Goal: Task Accomplishment & Management: Manage account settings

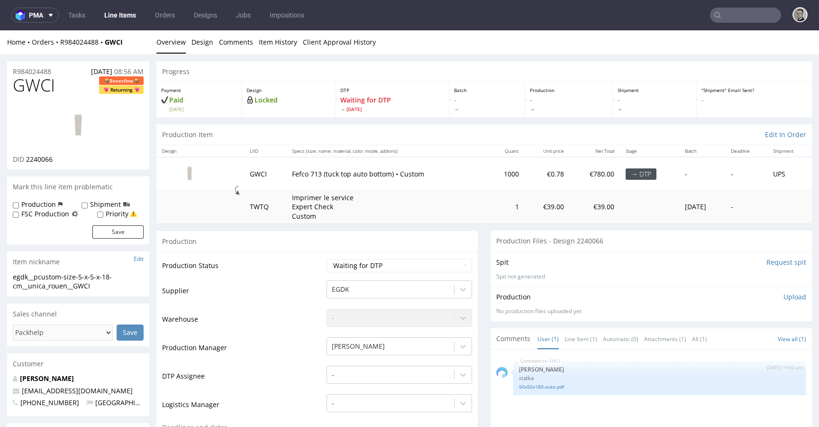
scroll to position [2, 0]
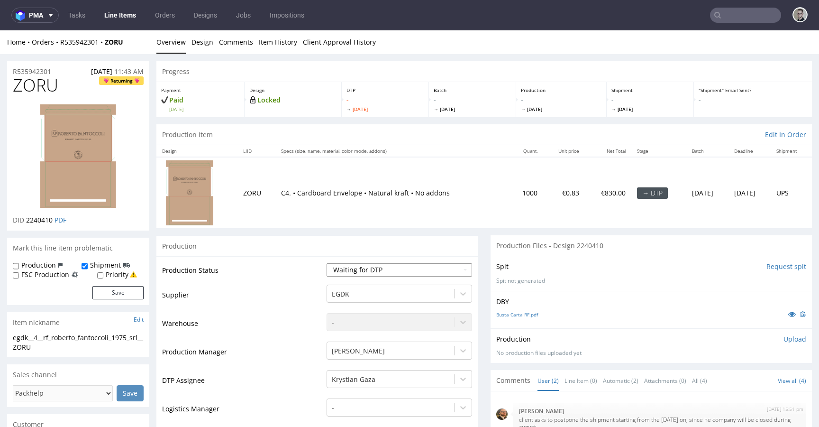
click at [375, 273] on select "Waiting for Artwork Waiting for Diecut Waiting for Mockup Waiting for DTP Waiti…" at bounding box center [400, 269] width 146 height 13
select select "dtp_in_process"
click at [327, 263] on select "Waiting for Artwork Waiting for Diecut Waiting for Mockup Waiting for DTP Waiti…" at bounding box center [400, 269] width 146 height 13
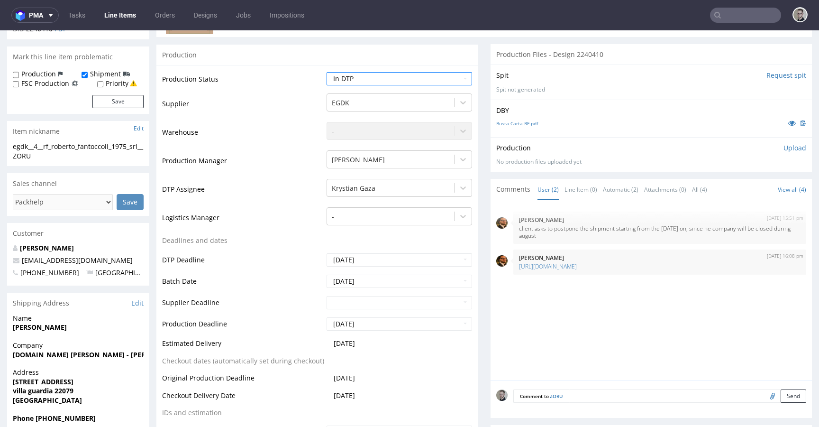
scroll to position [335, 0]
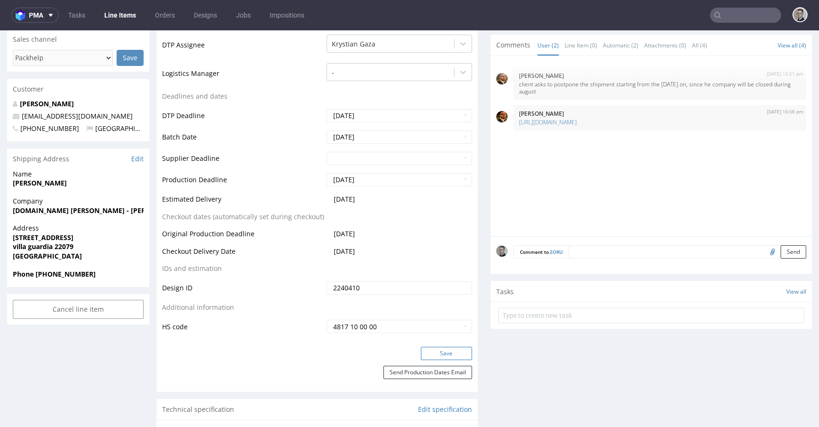
click at [443, 354] on button "Save" at bounding box center [446, 352] width 51 height 13
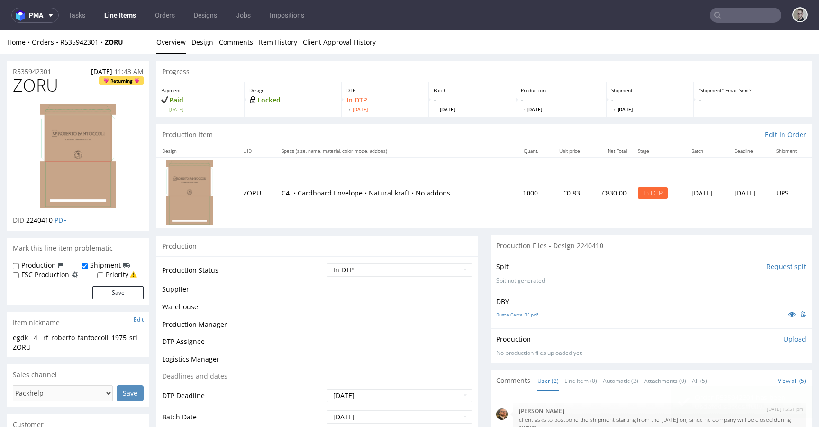
scroll to position [0, 0]
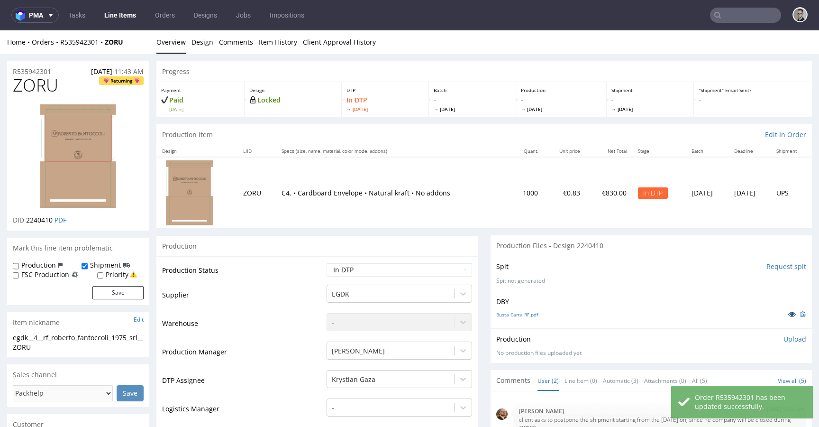
click at [783, 310] on link at bounding box center [791, 314] width 17 height 10
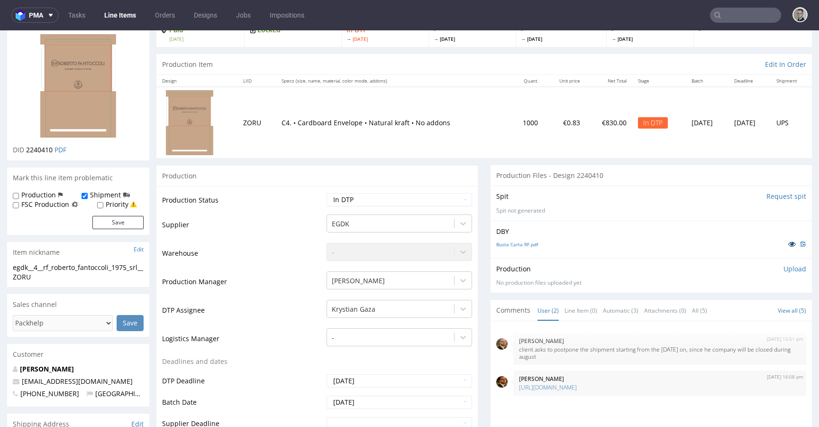
scroll to position [81, 0]
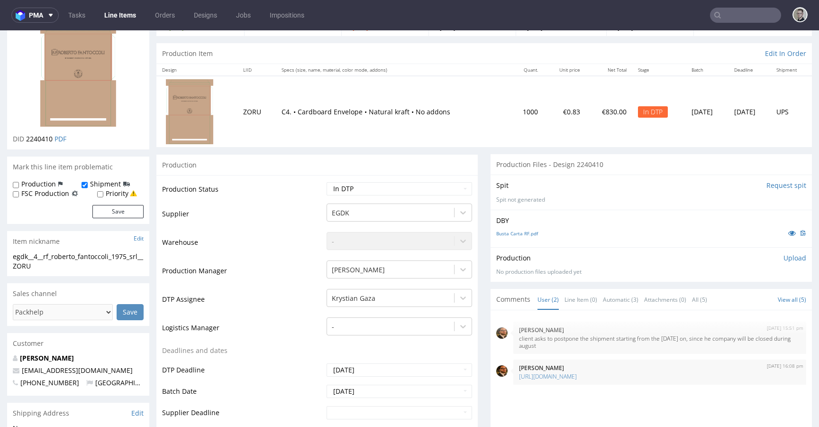
click at [525, 227] on div "DBY Busta Carta RF.pdf" at bounding box center [651, 227] width 321 height 37
click at [521, 231] on link "Busta Carta RF.pdf" at bounding box center [517, 233] width 42 height 7
click at [62, 257] on div "egdk__4__rf_roberto_fantoccoli_1975_srl__ZORU" at bounding box center [78, 261] width 131 height 18
copy div "egdk__4__rf_roberto_fantoccoli_1975_srl__ZORU"
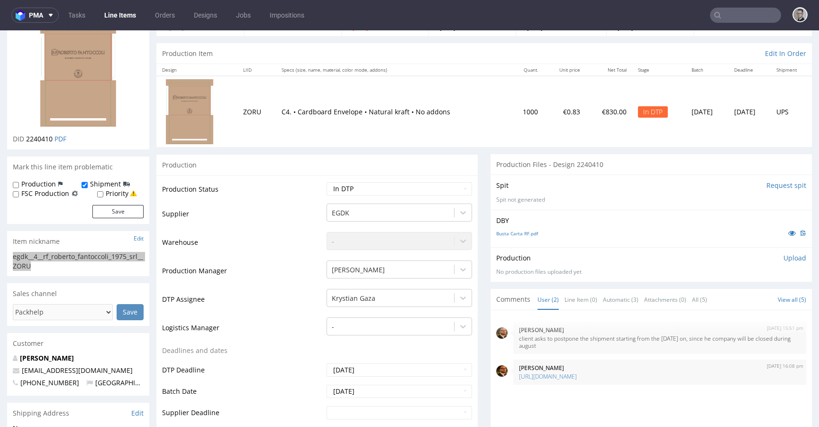
scroll to position [0, 0]
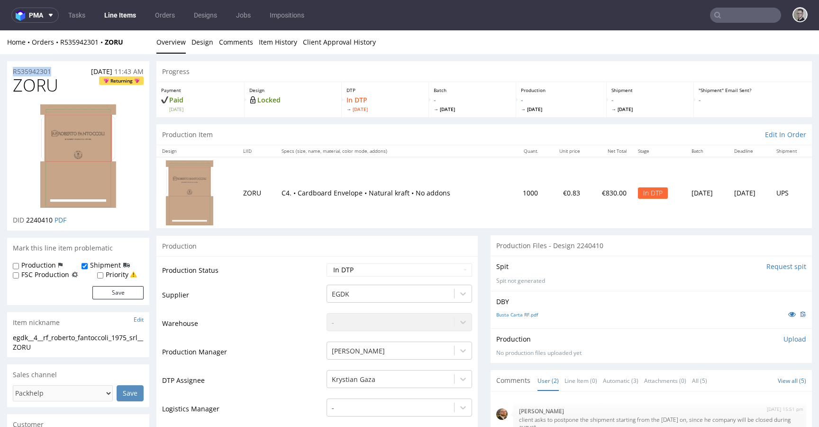
drag, startPoint x: 64, startPoint y: 71, endPoint x: 0, endPoint y: 72, distance: 63.5
copy p "R535942301"
drag, startPoint x: 794, startPoint y: 340, endPoint x: 783, endPoint y: 341, distance: 10.9
click at [794, 340] on div "Production Upload No production files uploaded yet Description (optional) Add f…" at bounding box center [651, 345] width 321 height 35
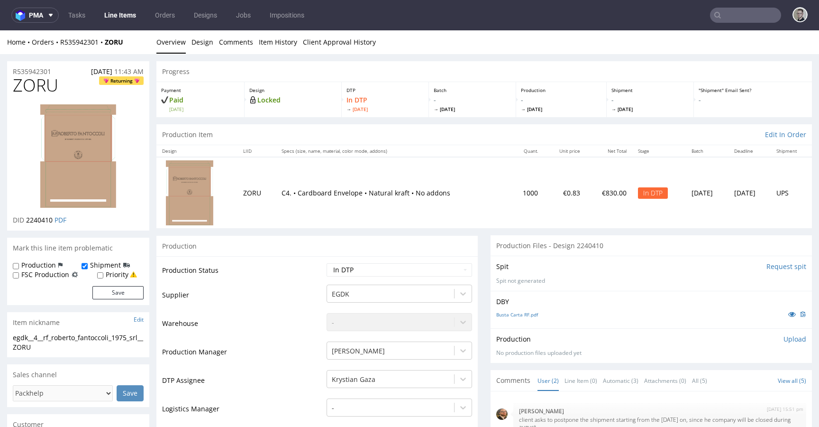
click at [784, 339] on p "Upload" at bounding box center [794, 338] width 23 height 9
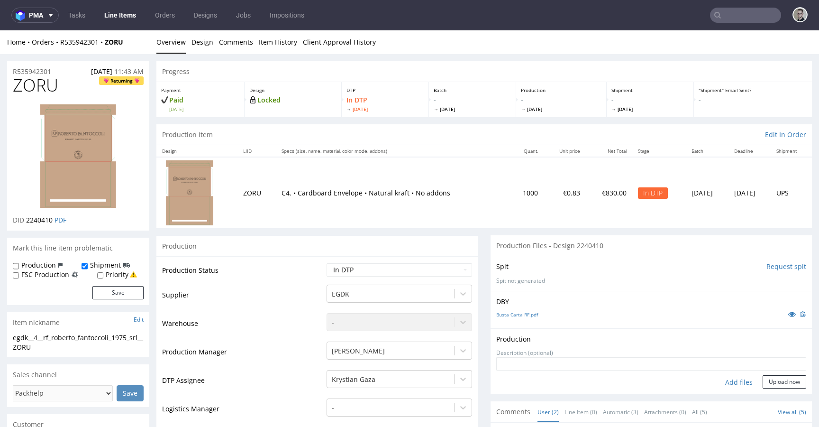
click at [727, 376] on div "Add files" at bounding box center [738, 382] width 47 height 14
type input "C:\fakepath\egdk__4__rf_roberto_fantoccoli_1975_srl__ZORU__d2240410__oR53594230…"
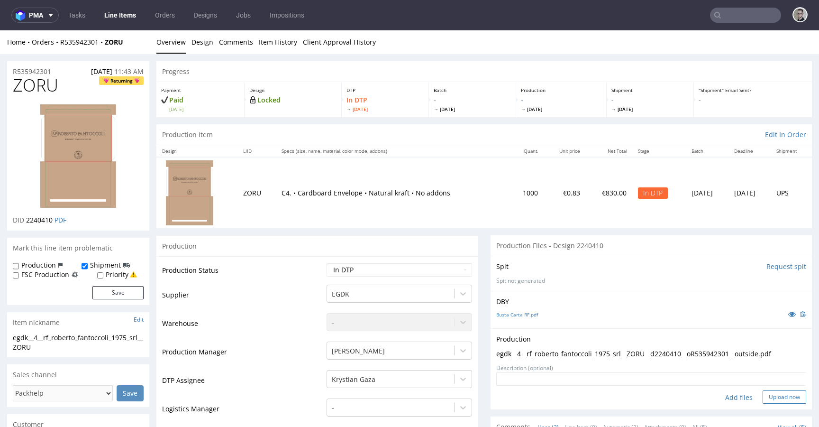
click at [772, 396] on button "Upload now" at bounding box center [785, 396] width 44 height 13
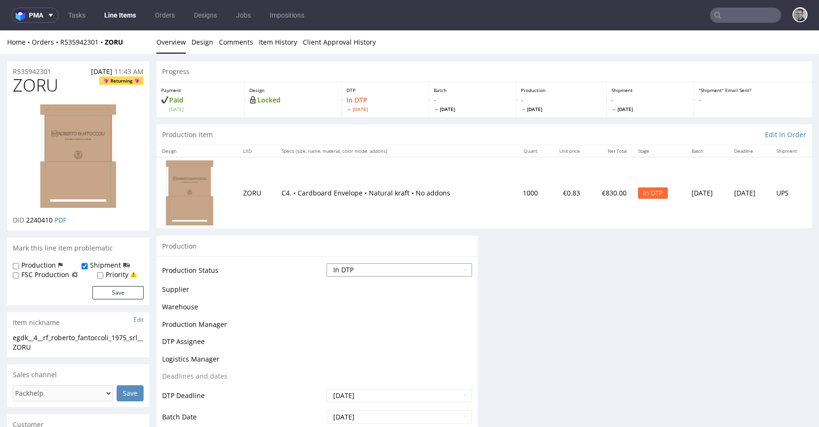
click at [368, 271] on select "Waiting for Artwork Waiting for Diecut Waiting for Mockup Waiting for DTP Waiti…" at bounding box center [400, 269] width 146 height 13
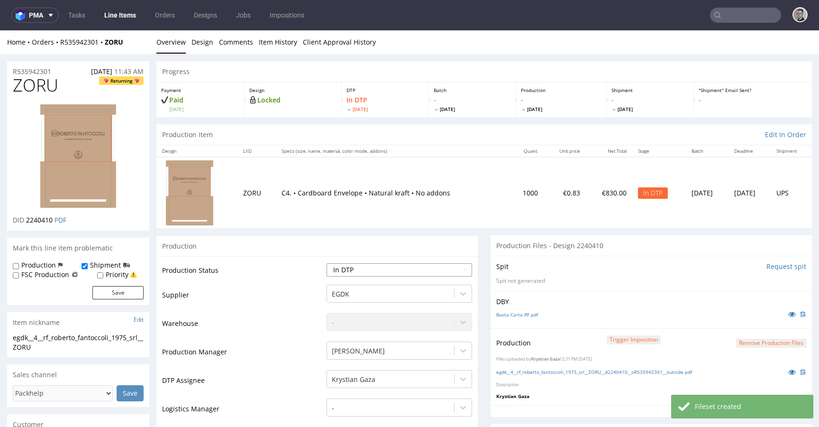
select select "dtp_production_ready"
click at [327, 263] on select "Waiting for Artwork Waiting for Diecut Waiting for Mockup Waiting for DTP Waiti…" at bounding box center [400, 269] width 146 height 13
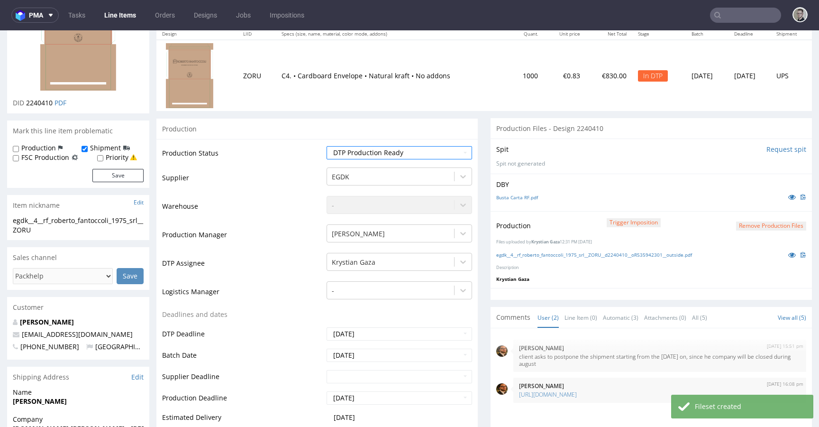
scroll to position [437, 0]
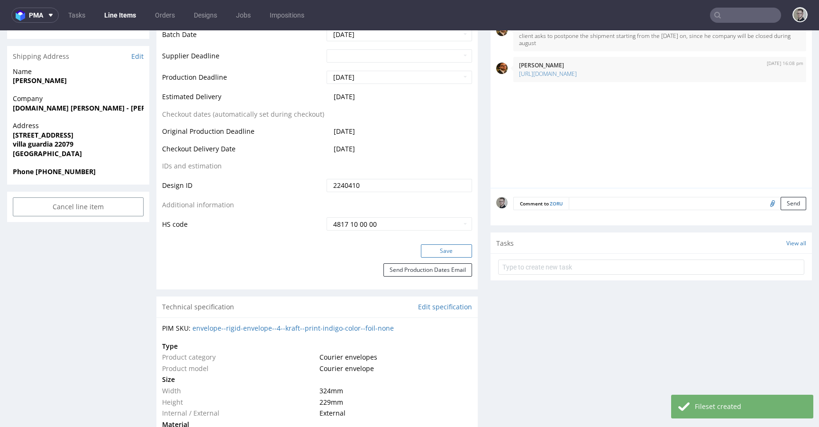
click at [451, 255] on button "Save" at bounding box center [446, 250] width 51 height 13
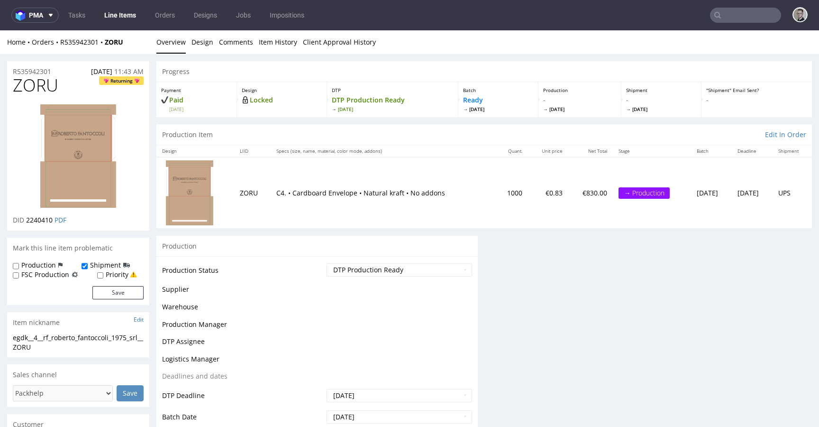
scroll to position [0, 0]
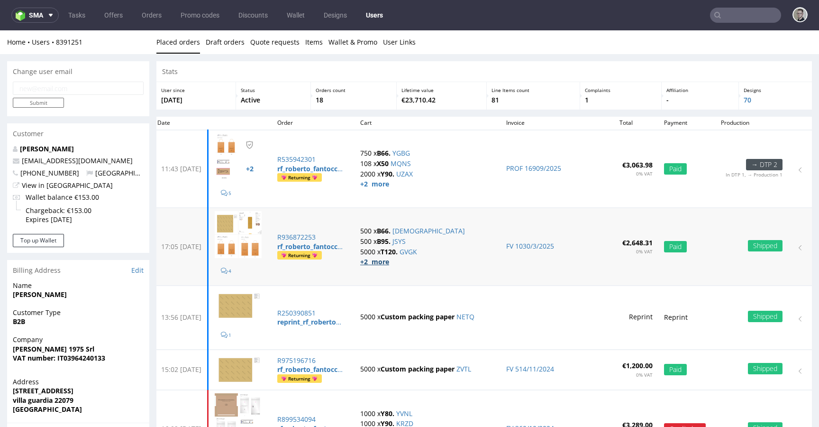
click at [389, 263] on strong "+2 more" at bounding box center [374, 261] width 29 height 9
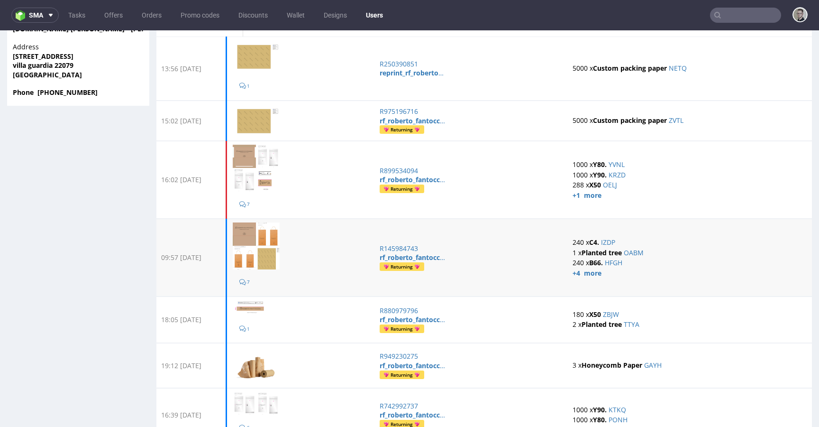
scroll to position [461, 0]
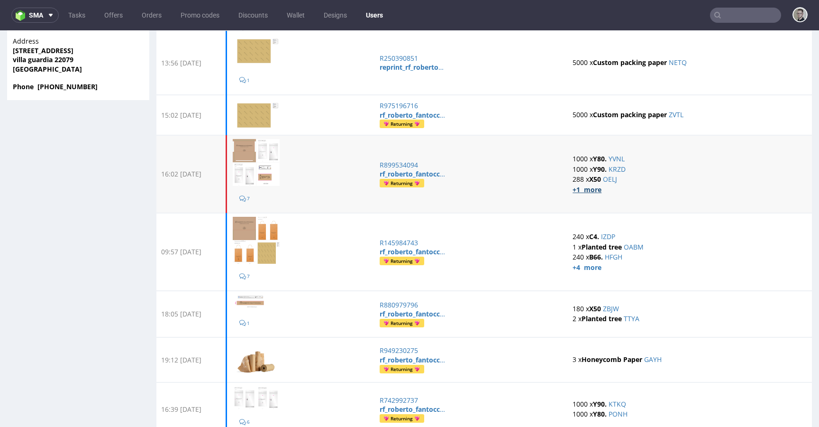
click at [594, 187] on strong "+1 more" at bounding box center [587, 189] width 29 height 9
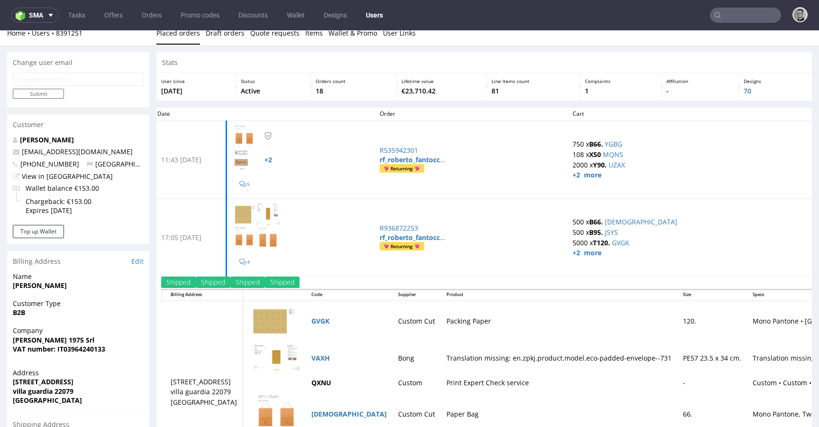
scroll to position [0, 0]
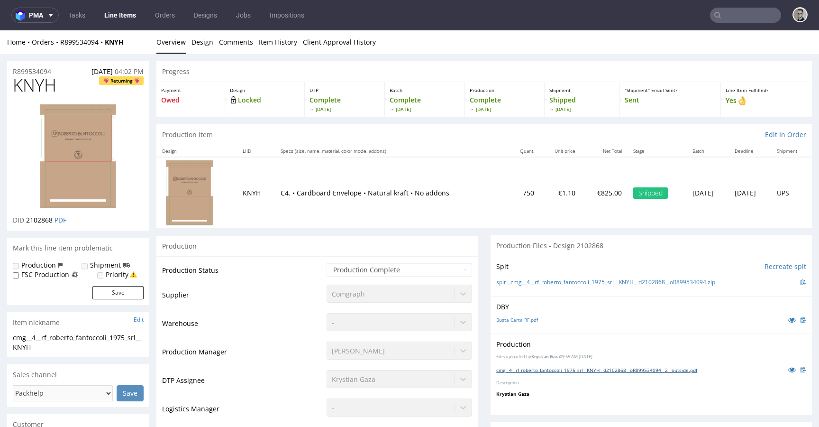
click at [629, 370] on link "cmg__4__rf_roberto_fantoccoli_1975_srl__KNYH__d2102868__oR899534094__2__outside…" at bounding box center [596, 369] width 201 height 7
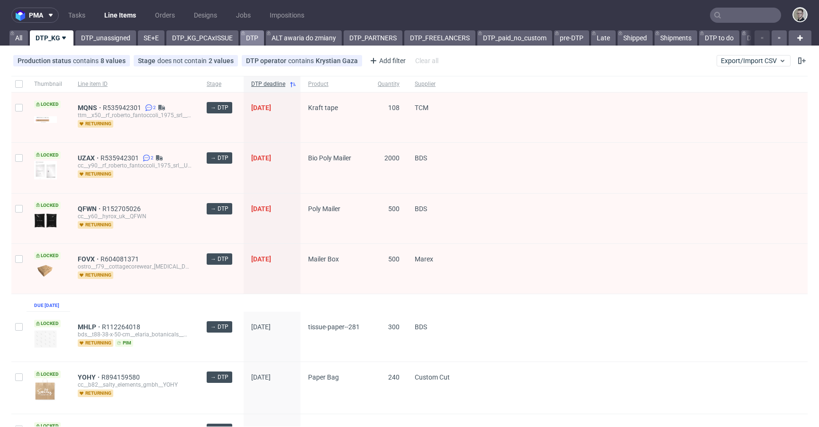
click at [255, 41] on link "DTP" at bounding box center [252, 37] width 24 height 15
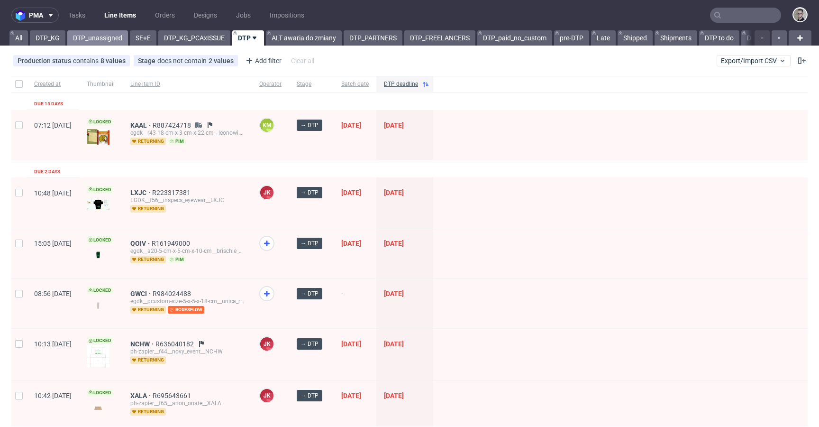
click at [91, 39] on link "DTP_unassigned" at bounding box center [97, 37] width 61 height 15
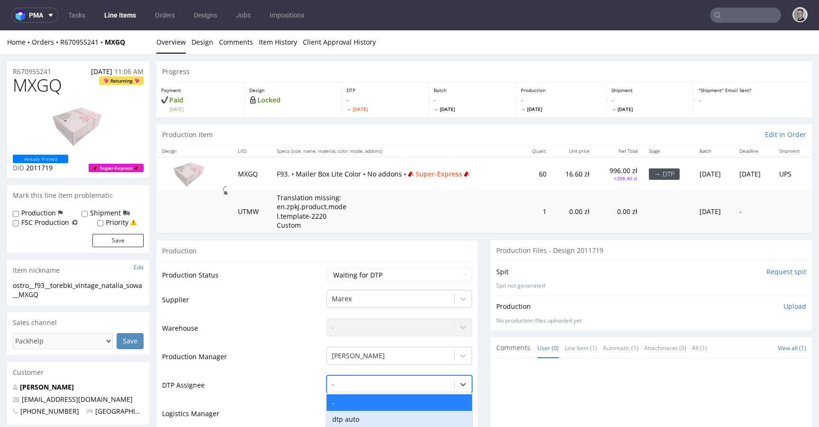
click at [401, 387] on div "dtp auto, 2 of 31. 31 results available. Use Up and Down to choose options, pre…" at bounding box center [400, 381] width 146 height 13
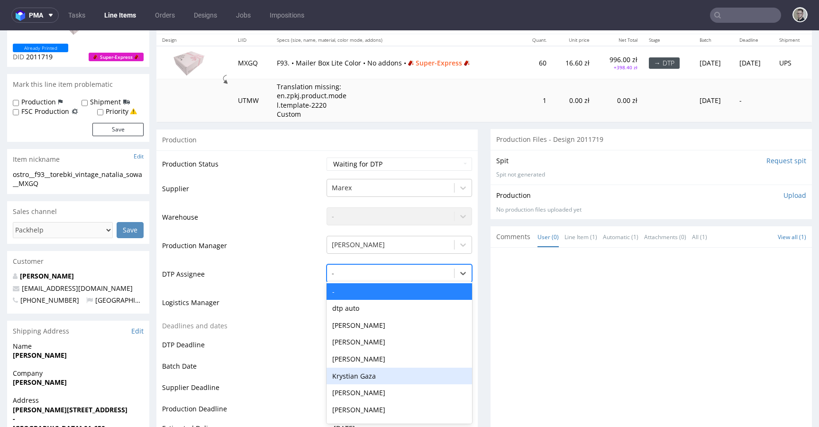
click at [396, 380] on div "Krystian Gaza" at bounding box center [400, 375] width 146 height 17
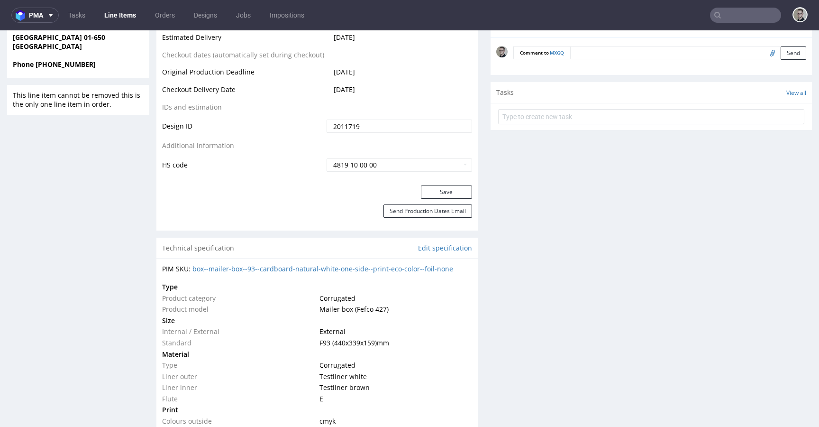
scroll to position [539, 0]
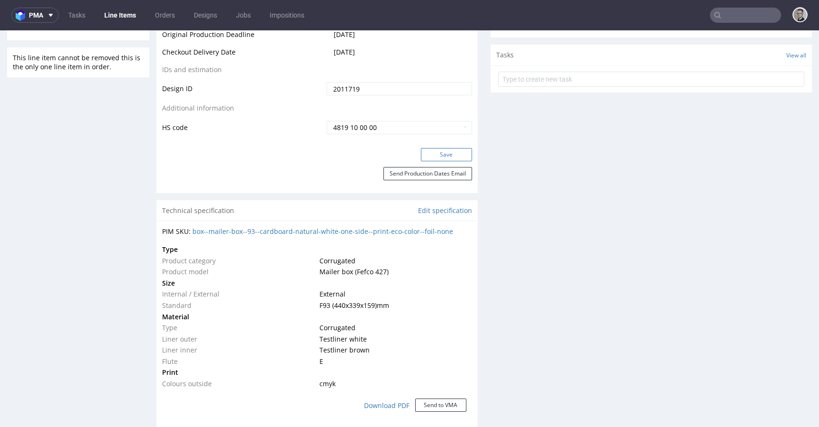
click at [454, 157] on button "Save" at bounding box center [446, 154] width 51 height 13
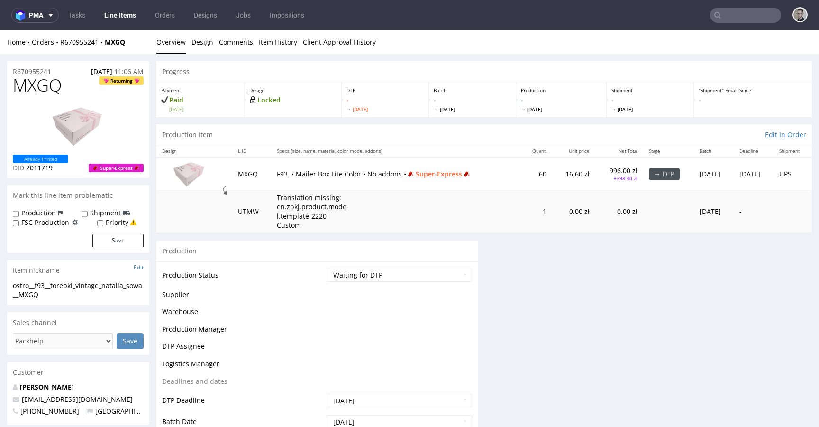
scroll to position [0, 0]
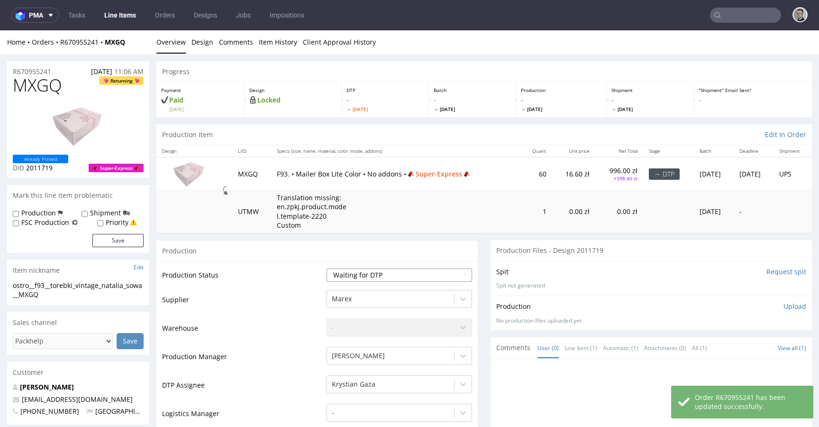
click at [409, 276] on select "Waiting for Artwork Waiting for Diecut Waiting for Mockup Waiting for DTP Waiti…" at bounding box center [400, 274] width 146 height 13
select select "dtp_in_process"
click at [327, 268] on select "Waiting for Artwork Waiting for Diecut Waiting for Mockup Waiting for DTP Waiti…" at bounding box center [400, 274] width 146 height 13
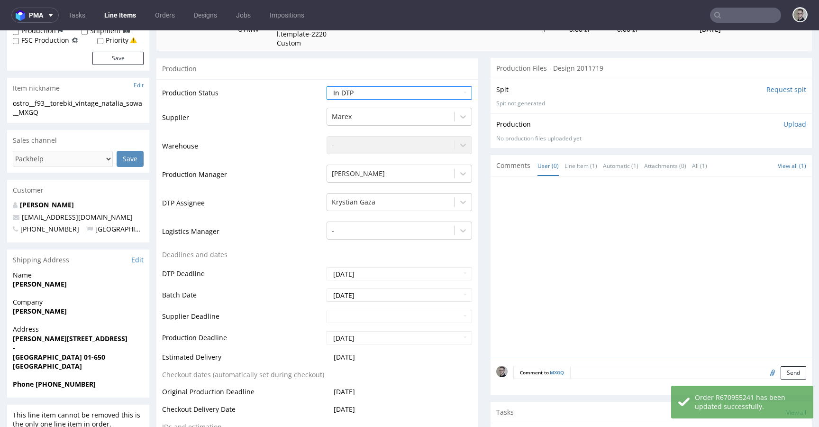
scroll to position [492, 0]
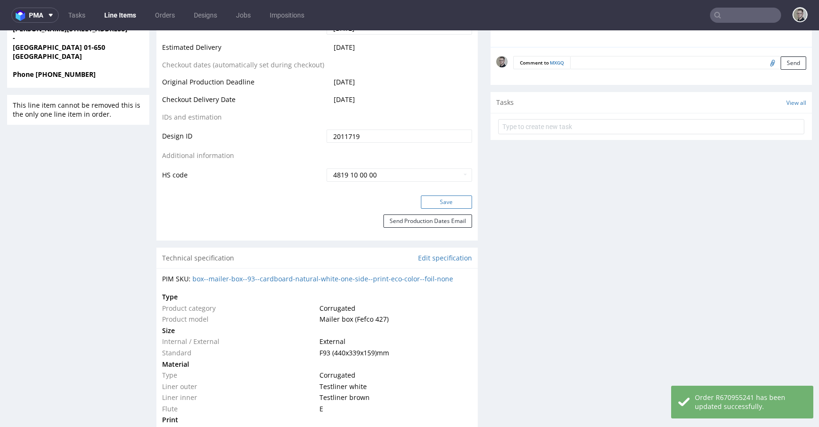
click at [454, 206] on button "Save" at bounding box center [446, 201] width 51 height 13
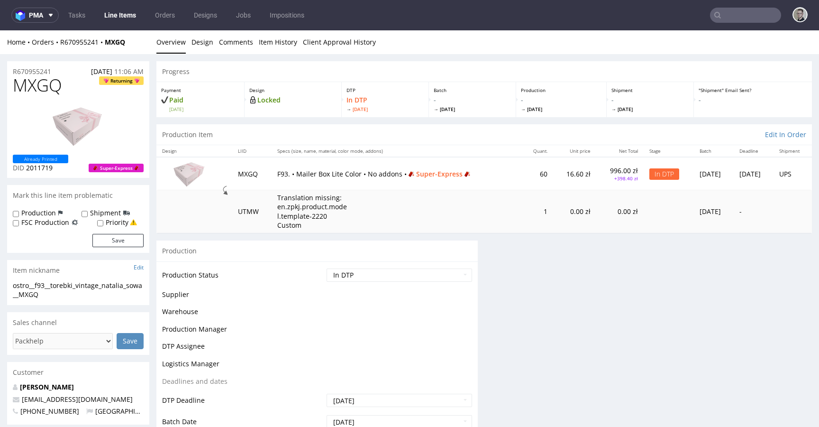
scroll to position [0, 0]
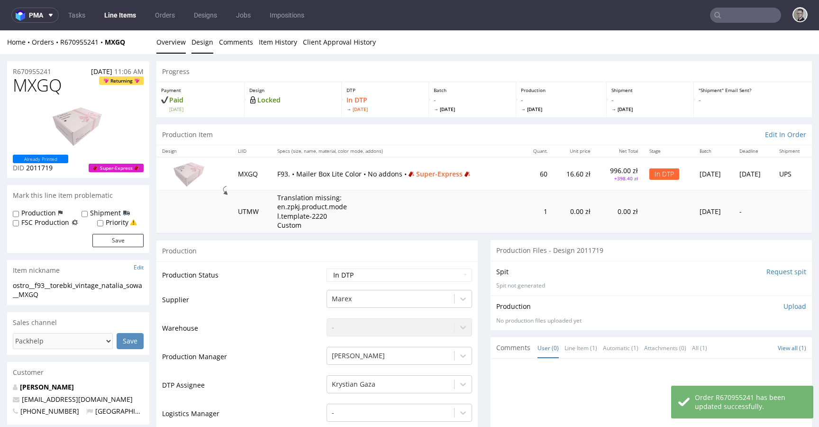
click at [195, 42] on link "Design" at bounding box center [202, 41] width 22 height 23
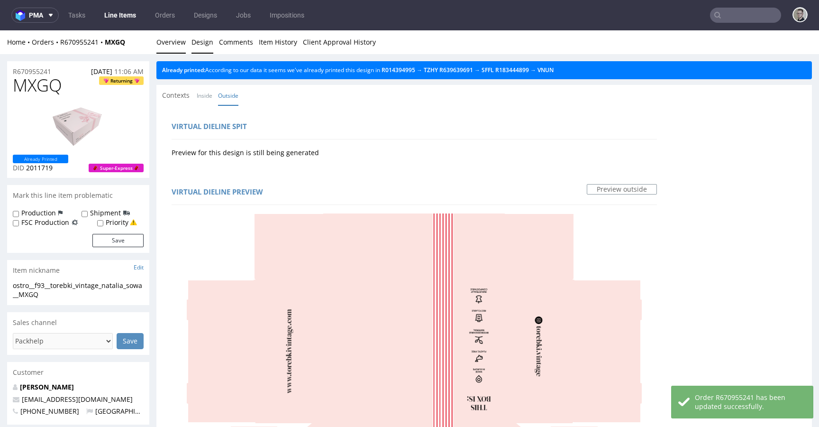
click at [157, 42] on link "Overview" at bounding box center [170, 41] width 29 height 23
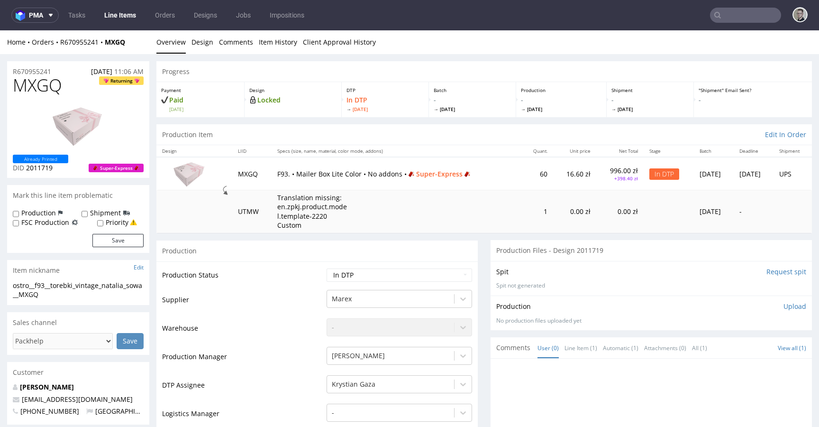
click at [71, 297] on div "ostro__f93__torebki_vintage_natalia_sowa__MXGQ" at bounding box center [78, 290] width 131 height 18
click at [82, 287] on div "ostro__f93__torebki_vintage_natalia_sowa__MXGQ" at bounding box center [78, 290] width 131 height 18
copy div "ostro__f93__torebki_vintage_natalia_sowa__MXGQ"
drag, startPoint x: 59, startPoint y: 71, endPoint x: 0, endPoint y: 63, distance: 59.7
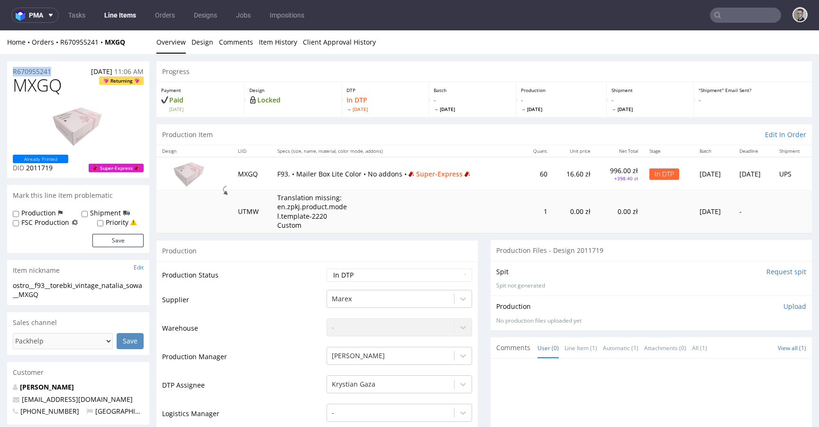
copy p "R670955241"
click at [783, 304] on p "Upload" at bounding box center [794, 305] width 23 height 9
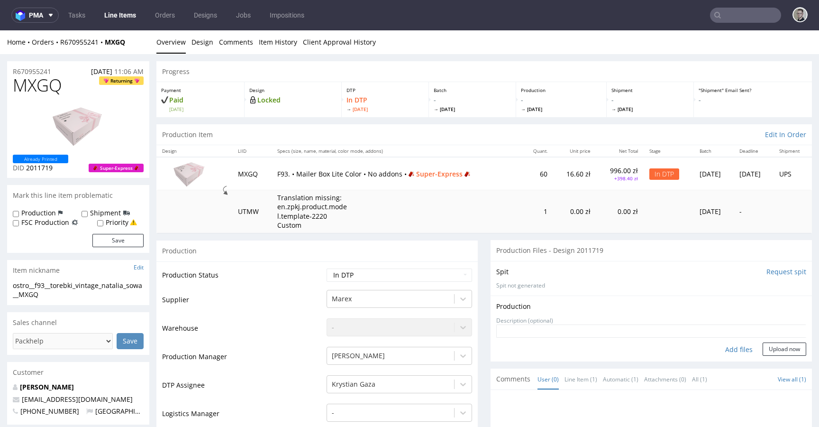
click at [731, 354] on div "Add files" at bounding box center [738, 349] width 47 height 14
type input "C:\fakepath\ostro__f93__torebki_vintage_natalia_sowa__MXGQ__d2011719__oR6709552…"
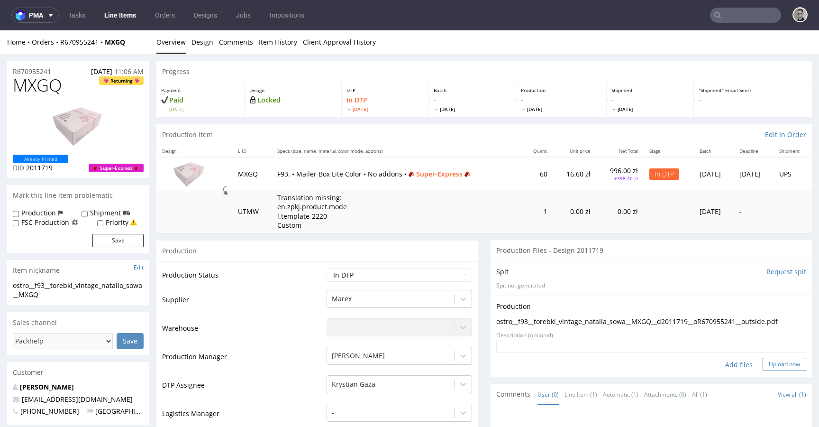
click at [770, 364] on button "Upload now" at bounding box center [785, 363] width 44 height 13
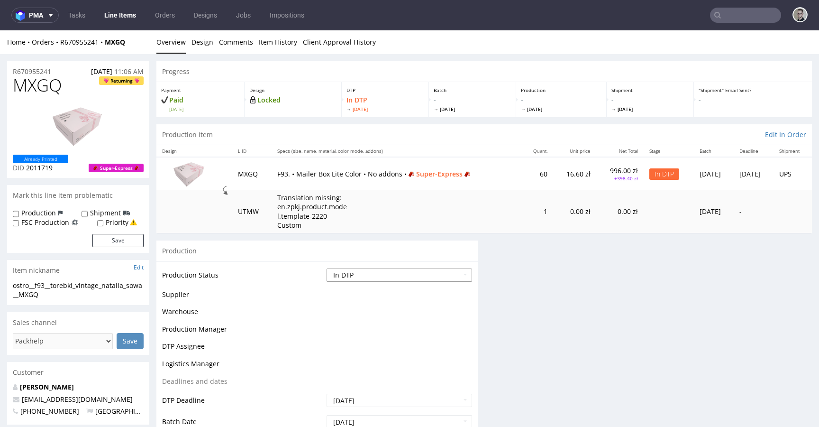
click at [394, 273] on select "Waiting for Artwork Waiting for Diecut Waiting for Mockup Waiting for DTP Waiti…" at bounding box center [400, 274] width 146 height 13
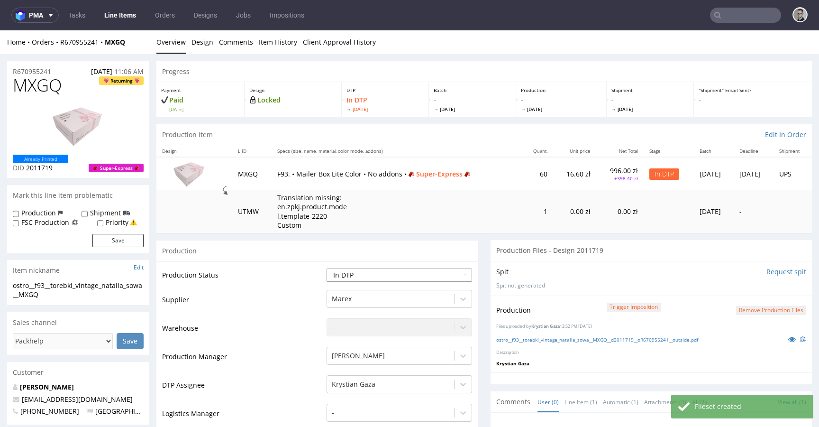
select select "dtp_production_ready"
click at [327, 268] on select "Waiting for Artwork Waiting for Diecut Waiting for Mockup Waiting for DTP Waiti…" at bounding box center [400, 274] width 146 height 13
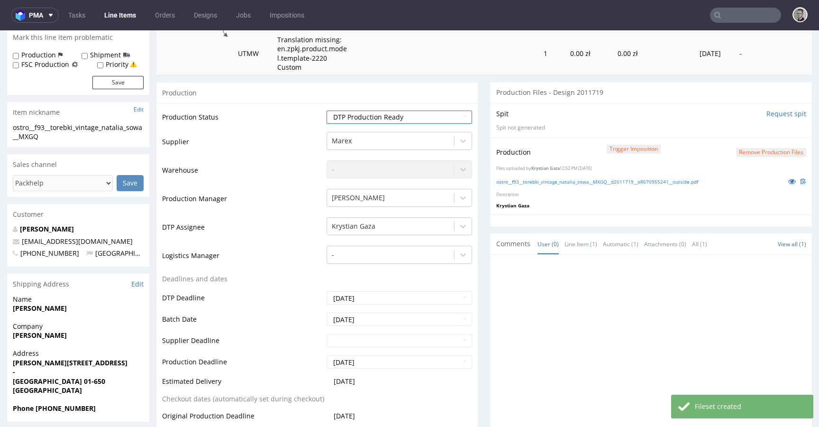
scroll to position [439, 0]
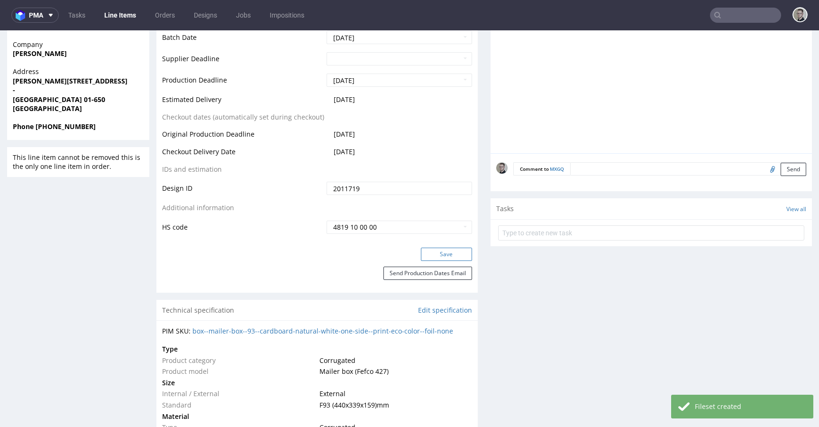
click at [448, 255] on button "Save" at bounding box center [446, 253] width 51 height 13
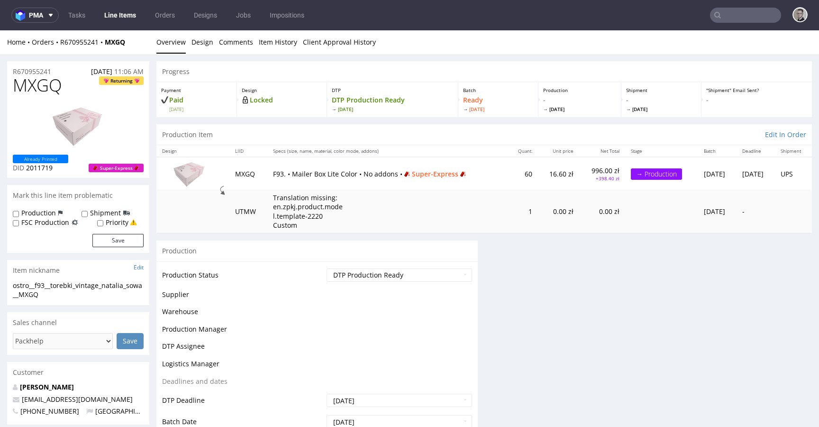
scroll to position [0, 0]
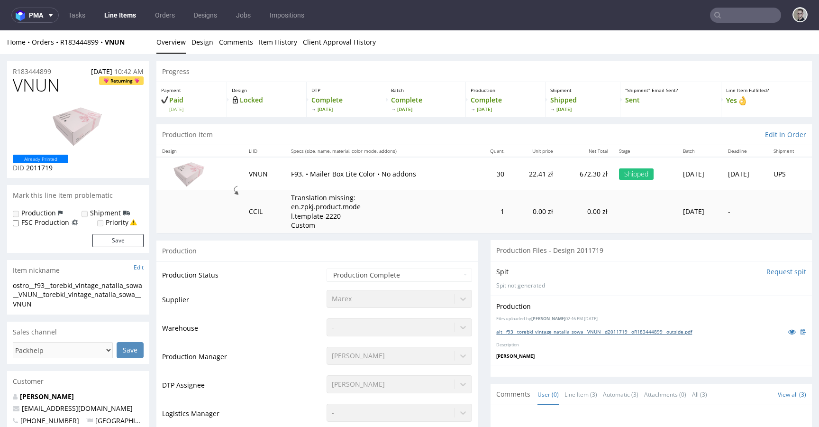
click at [602, 332] on link "alt__f93__torebki_vintage_natalia_sowa__VNUN__d2011719__oR183444899__outside.pdf" at bounding box center [594, 331] width 196 height 7
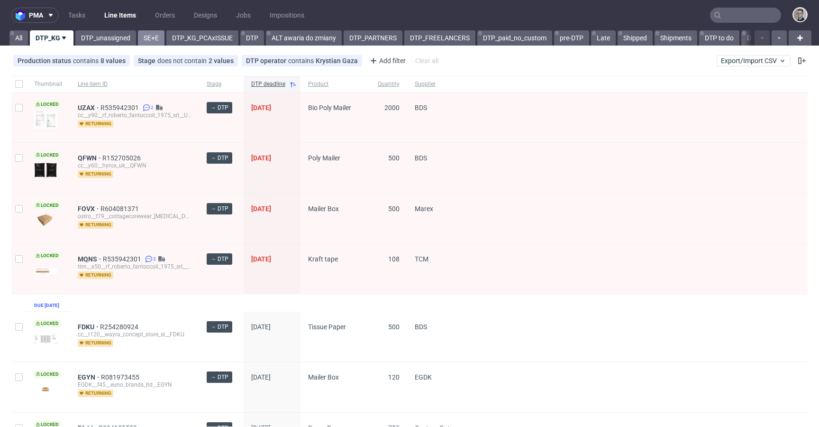
click at [150, 41] on link "SE+E" at bounding box center [151, 37] width 27 height 15
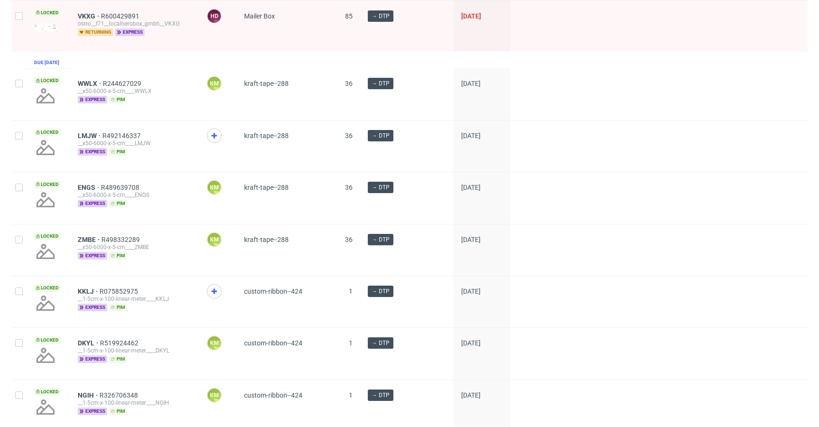
scroll to position [198, 0]
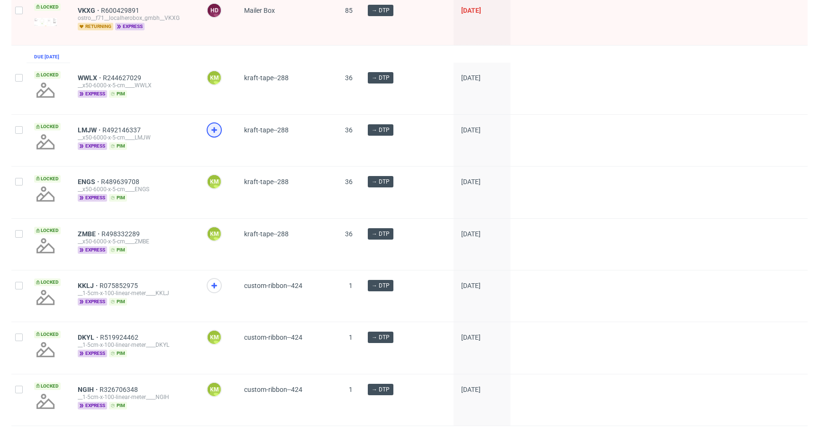
click at [214, 135] on icon at bounding box center [214, 129] width 11 height 11
click at [216, 289] on icon at bounding box center [214, 285] width 11 height 11
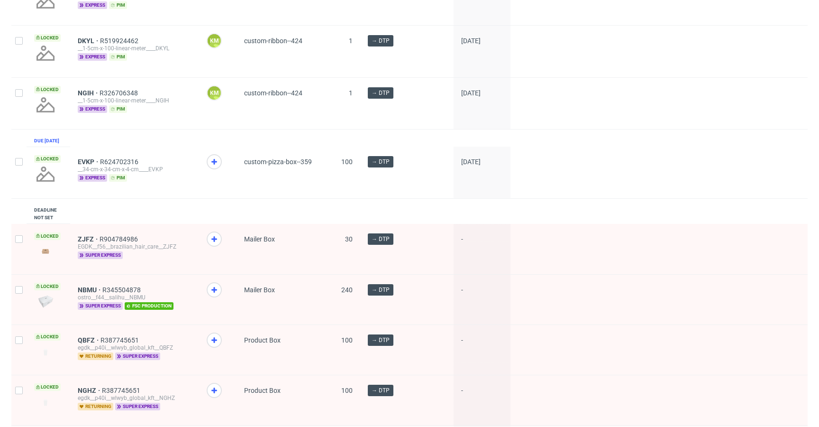
scroll to position [545, 0]
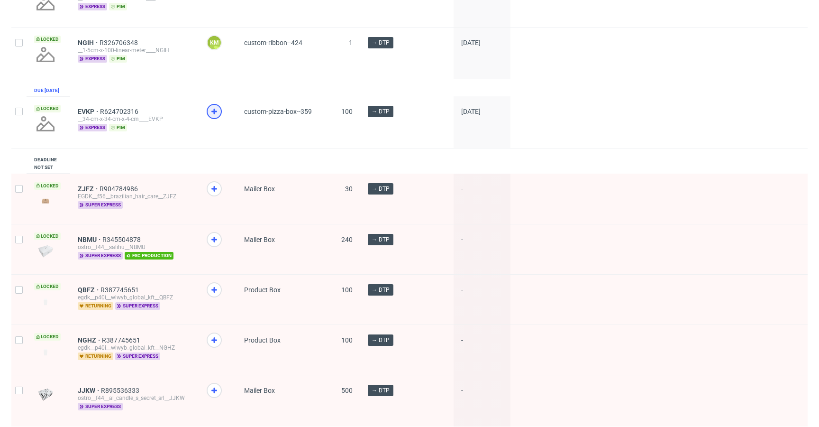
click at [212, 117] on icon at bounding box center [214, 111] width 11 height 11
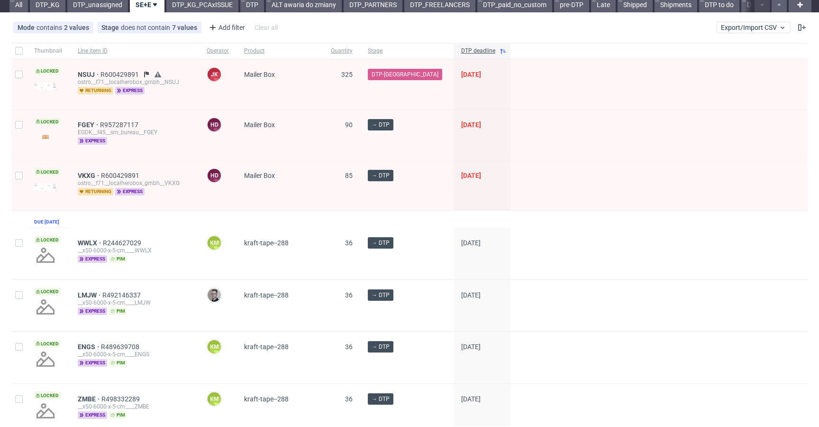
scroll to position [0, 0]
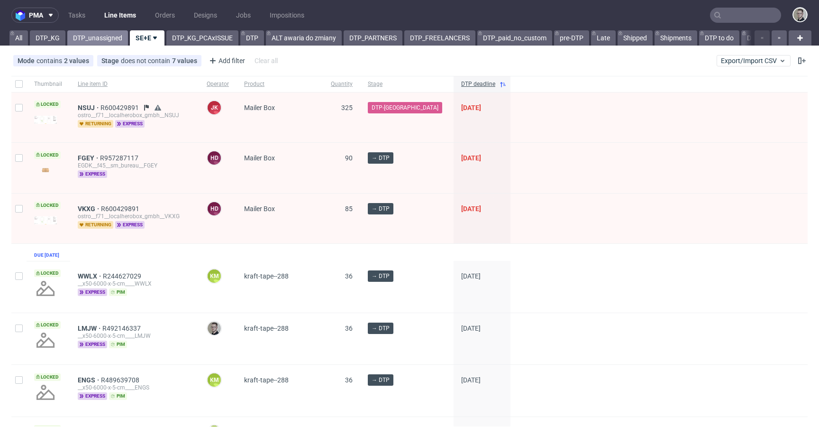
click at [103, 38] on link "DTP_unassigned" at bounding box center [97, 37] width 61 height 15
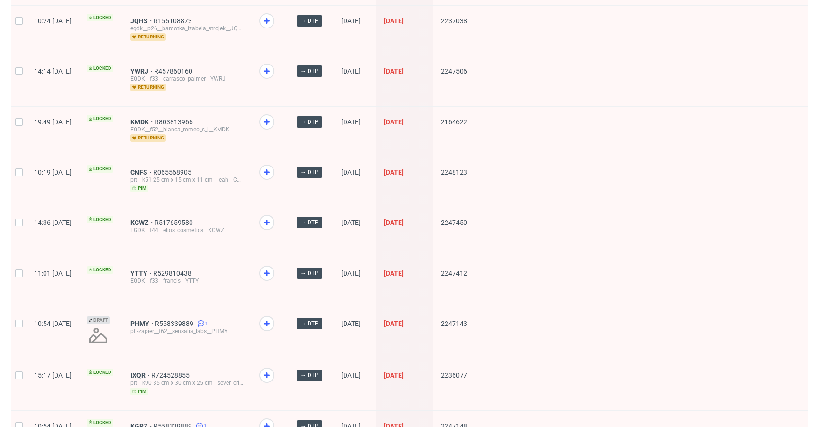
scroll to position [1254, 0]
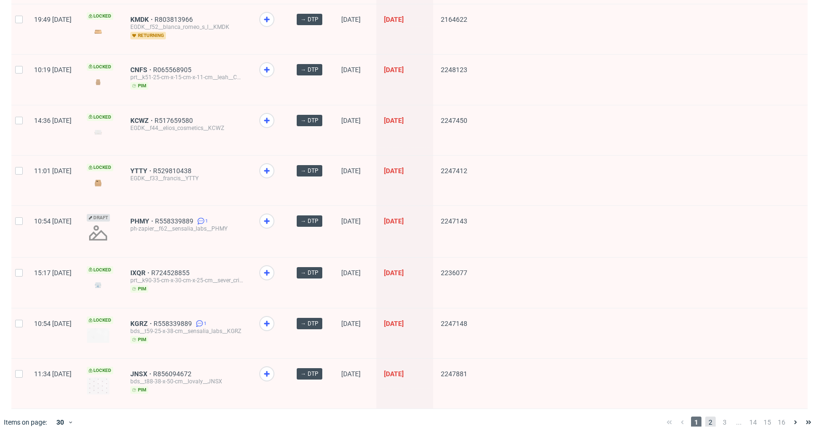
click at [705, 416] on span "2" at bounding box center [710, 421] width 10 height 11
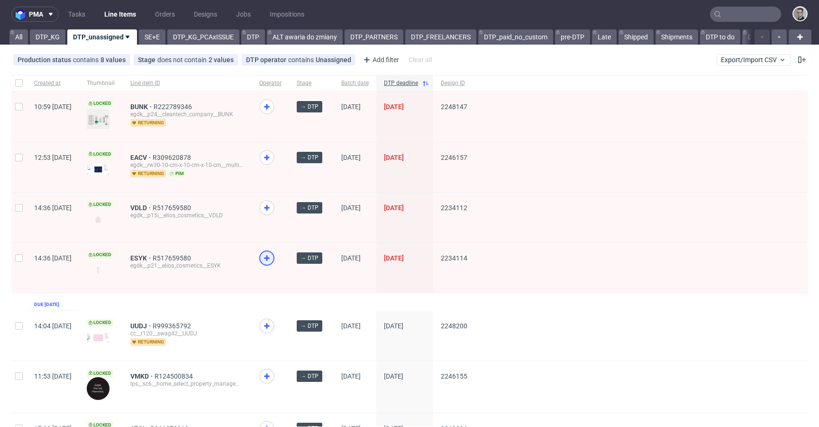
scroll to position [2, 0]
